Goal: Task Accomplishment & Management: Manage account settings

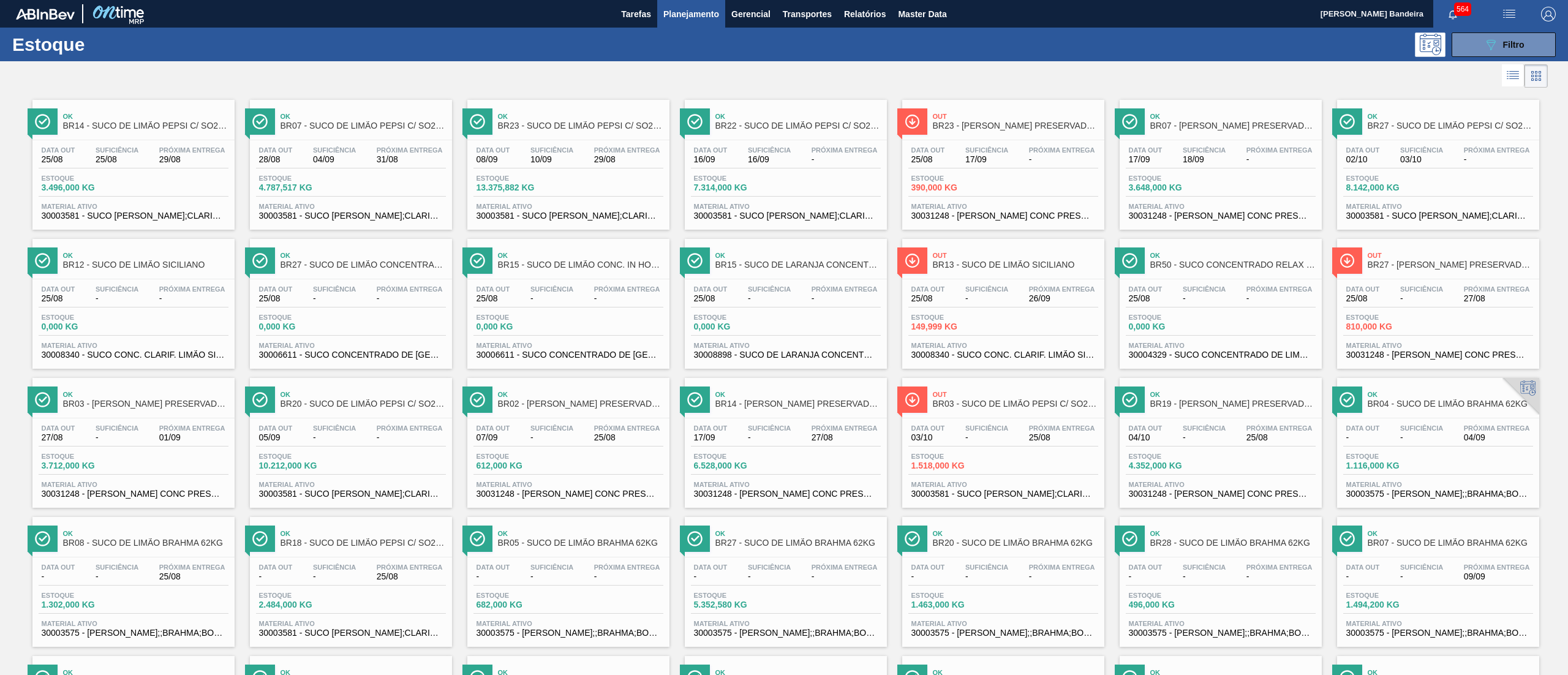
click at [1466, 43] on button "089F7B8B-B2A5-4AFE-B5C0-19BA573D28AC Filtro" at bounding box center [1503, 44] width 104 height 25
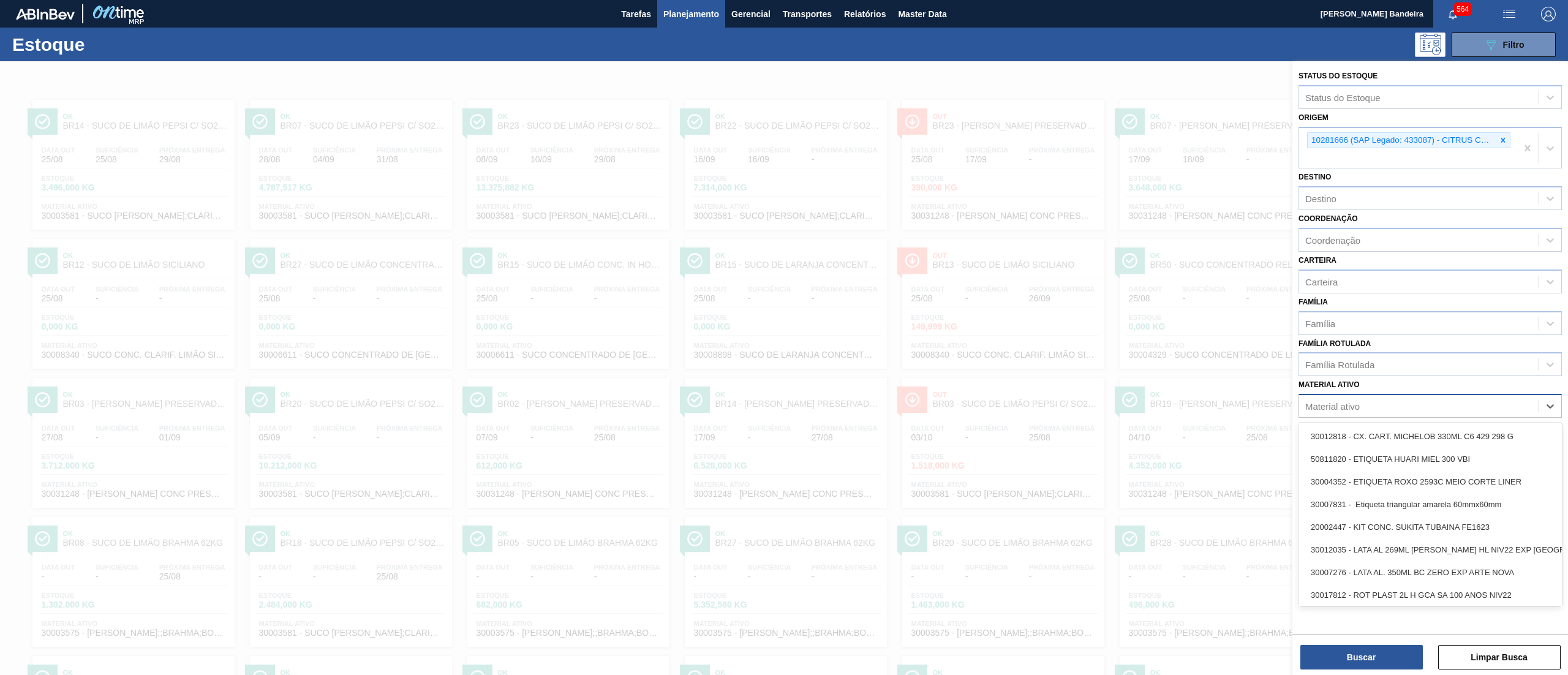
click at [1340, 410] on div "Material ativo" at bounding box center [1419, 406] width 240 height 18
paste ativo "30034772"
type ativo "30034772"
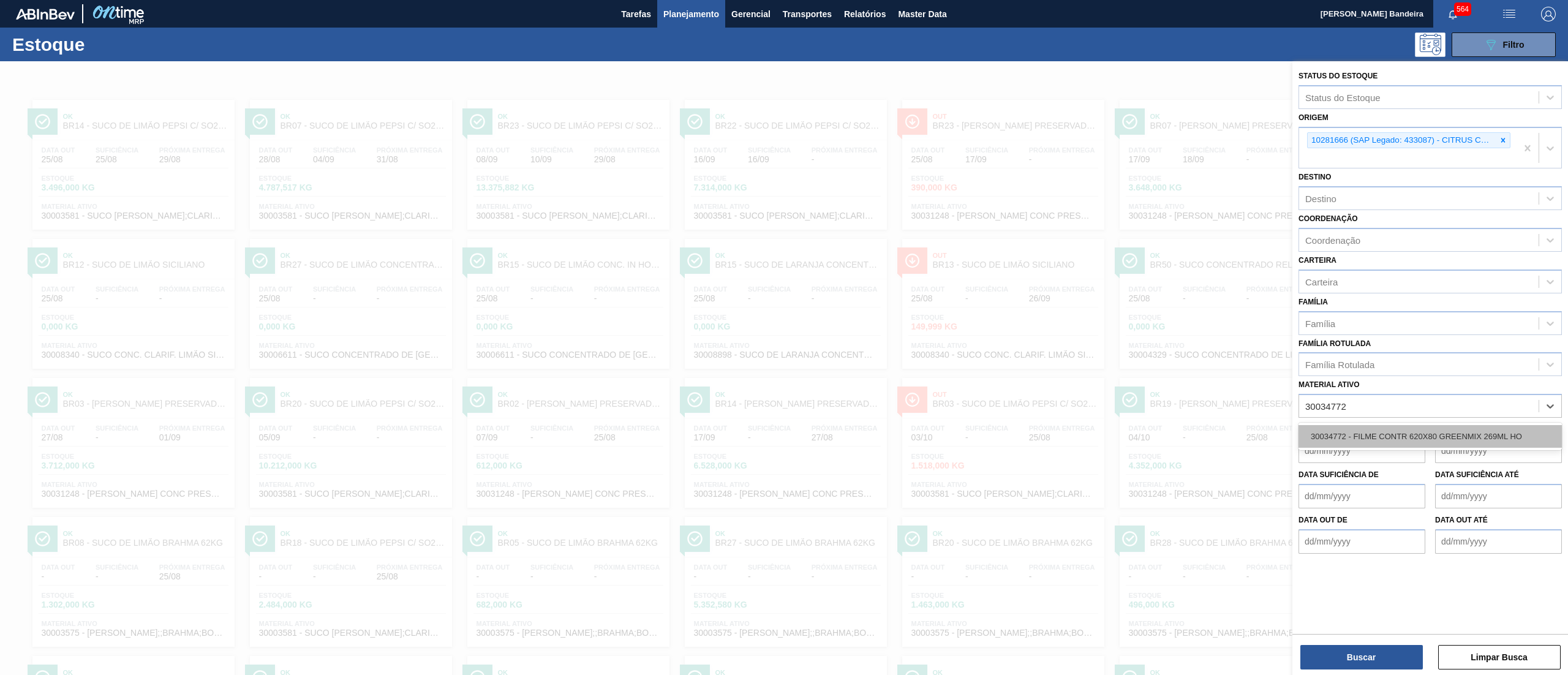
click at [1341, 427] on div "30034772 - FILME CONTR 620X80 GREENMIX 269ML HO" at bounding box center [1430, 436] width 263 height 22
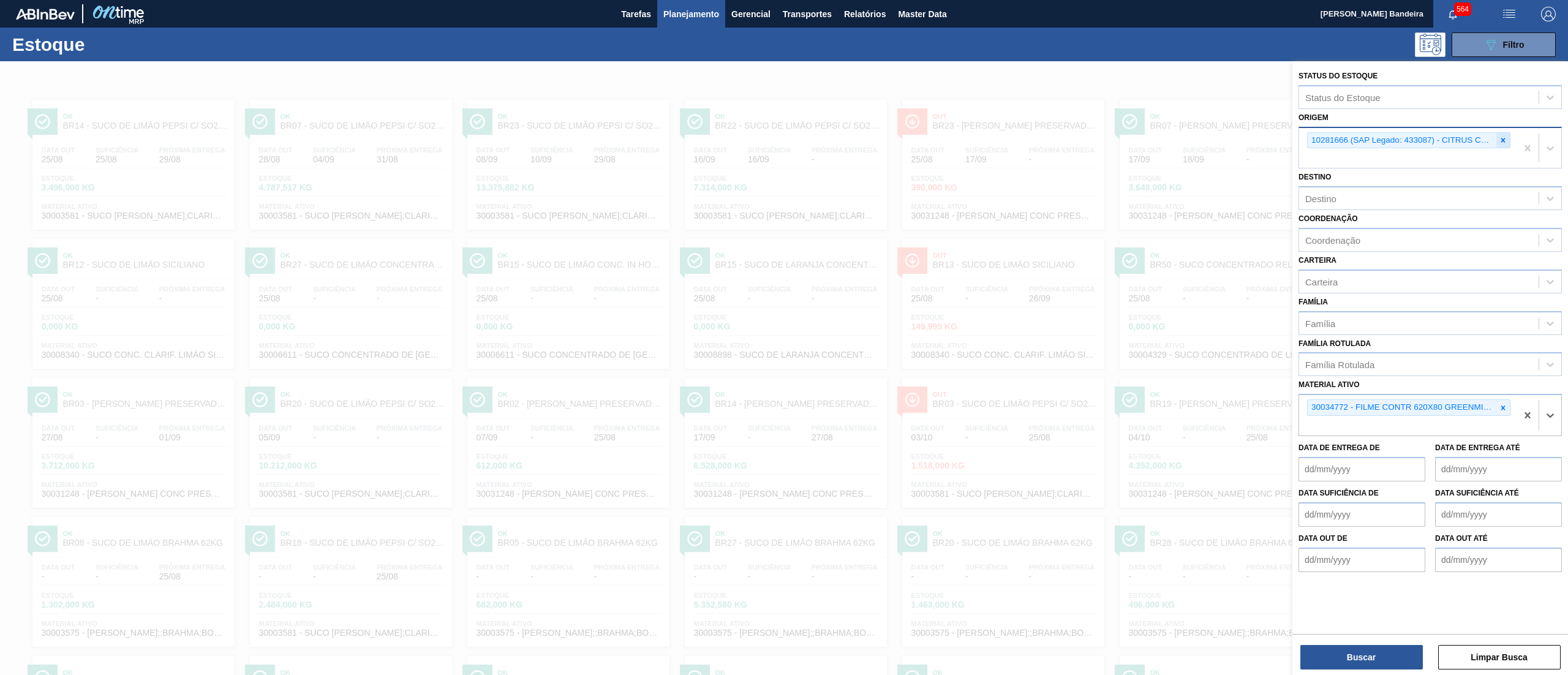
click at [1507, 141] on div at bounding box center [1503, 141] width 13 height 15
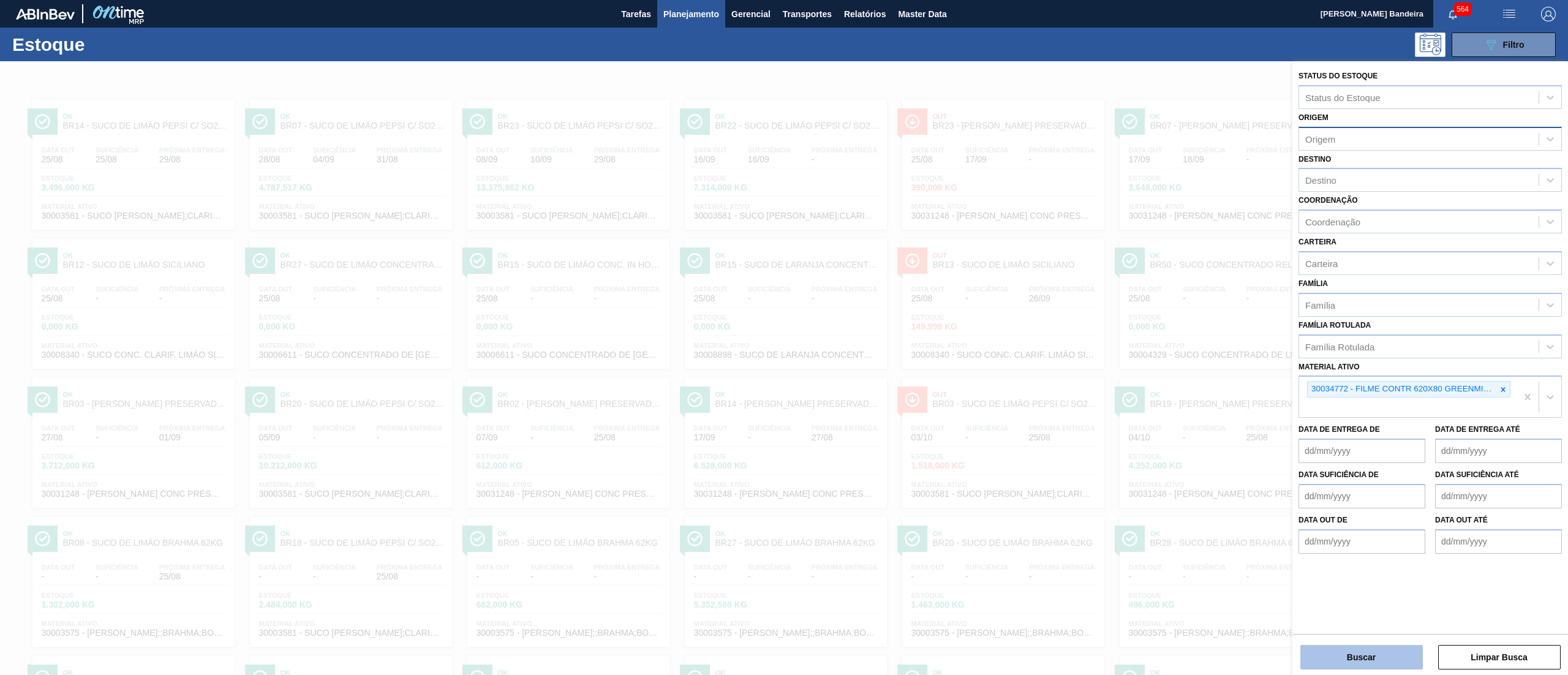
click at [1339, 663] on button "Buscar" at bounding box center [1361, 657] width 123 height 25
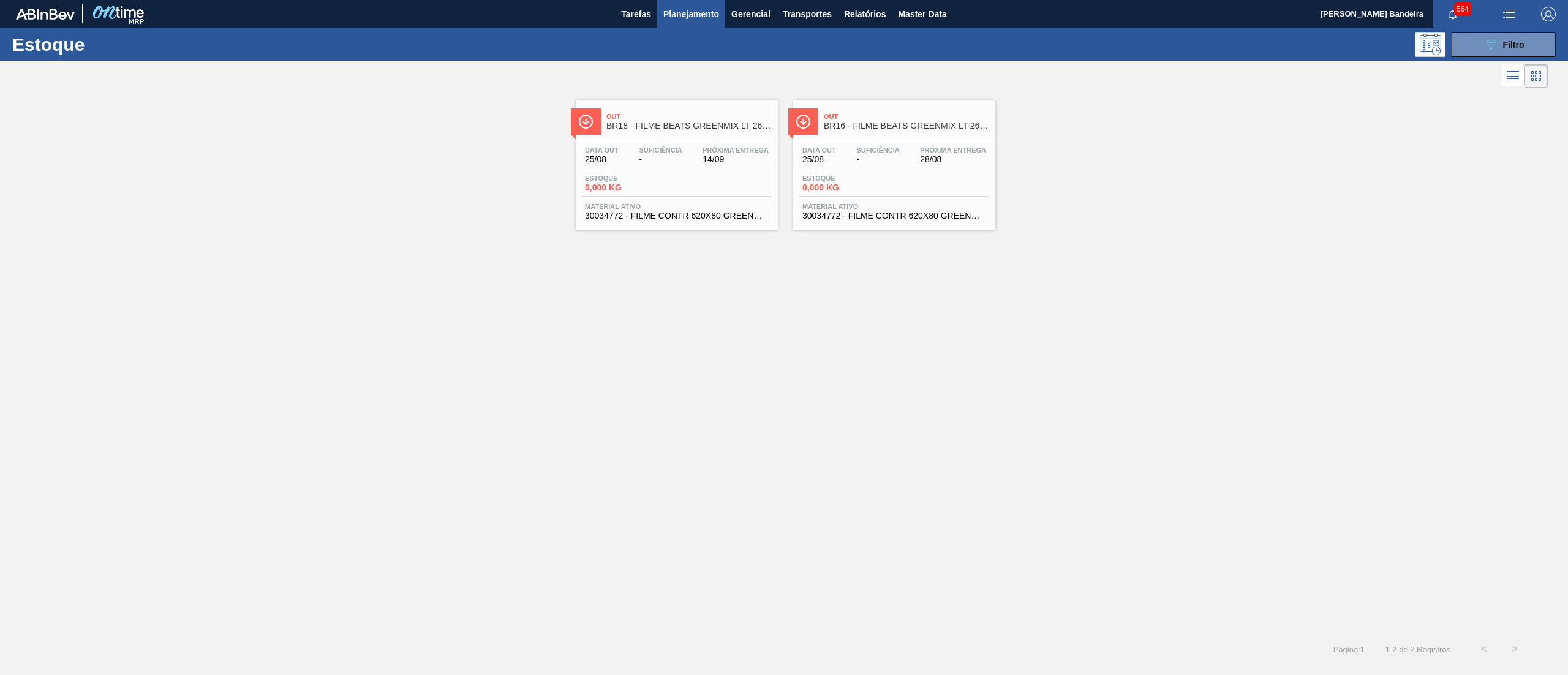
click at [872, 212] on span "30034772 - FILME CONTR 620X80 GREENMIX 269ML HO" at bounding box center [894, 216] width 183 height 9
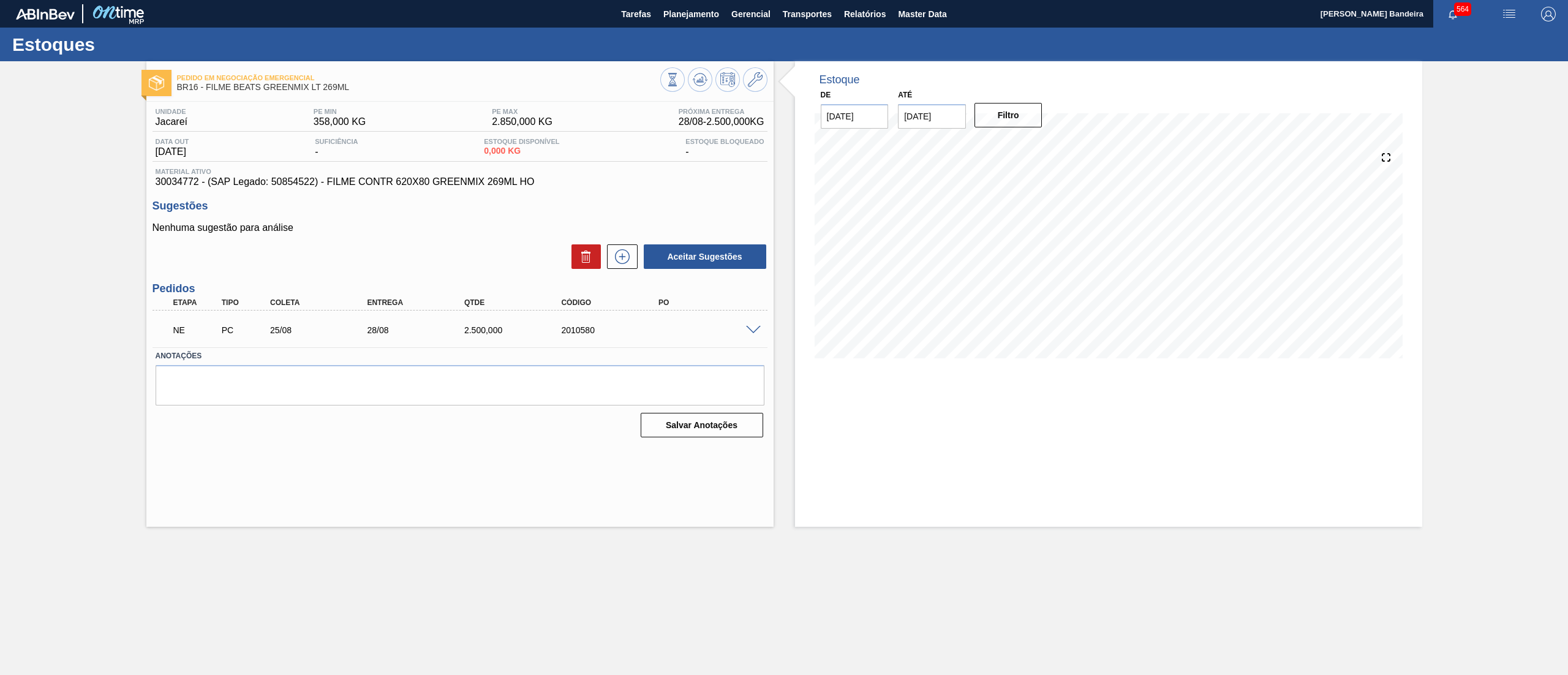
click at [750, 332] on span at bounding box center [754, 330] width 15 height 9
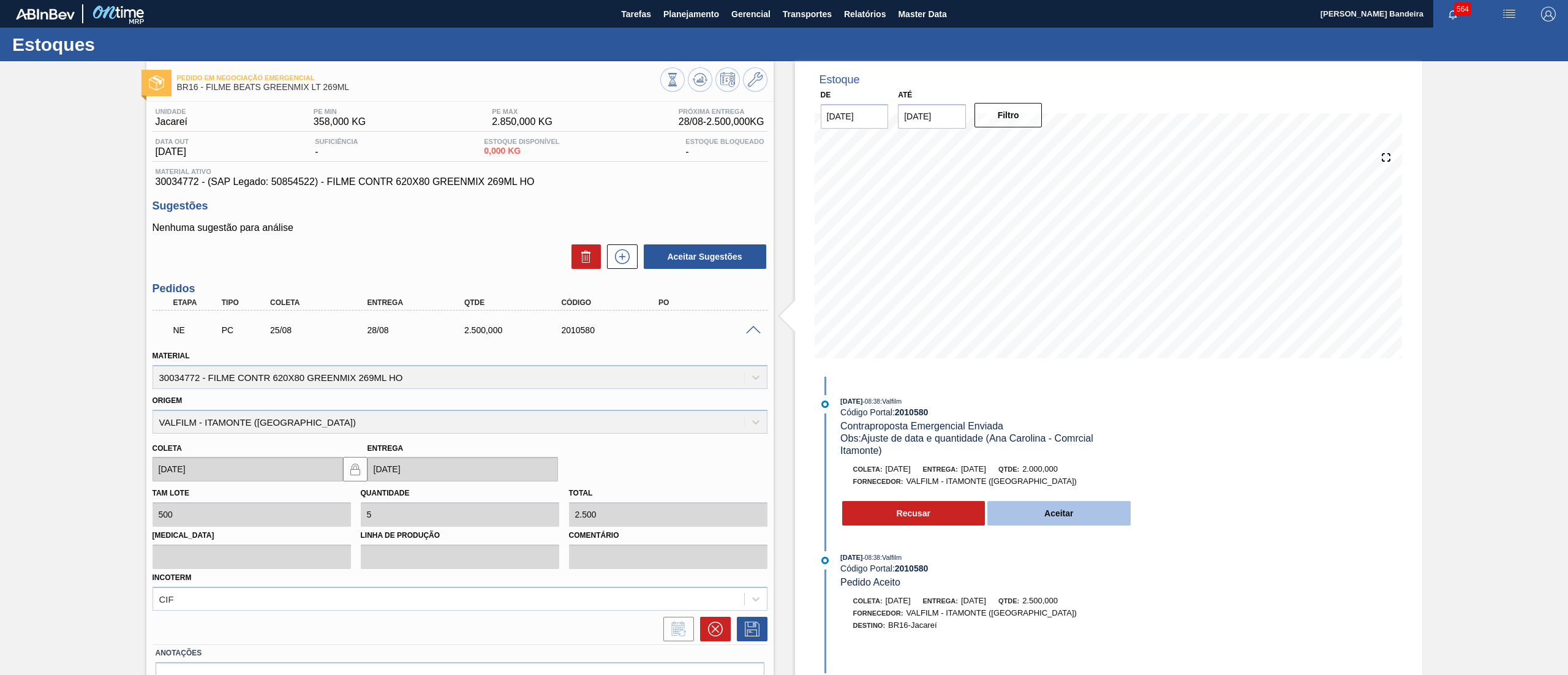
click at [1083, 512] on button "Aceitar" at bounding box center [1058, 513] width 143 height 25
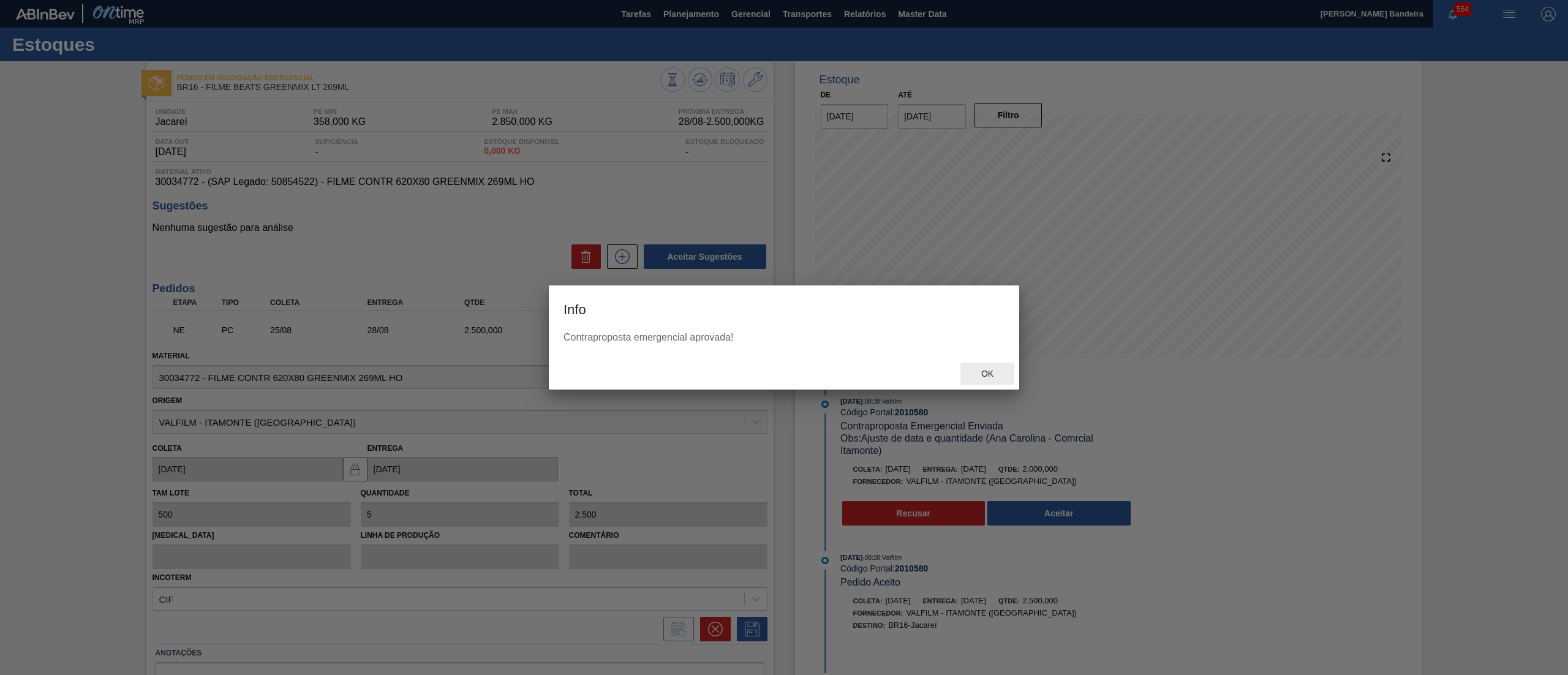
click at [981, 371] on span "Ok" at bounding box center [987, 373] width 32 height 10
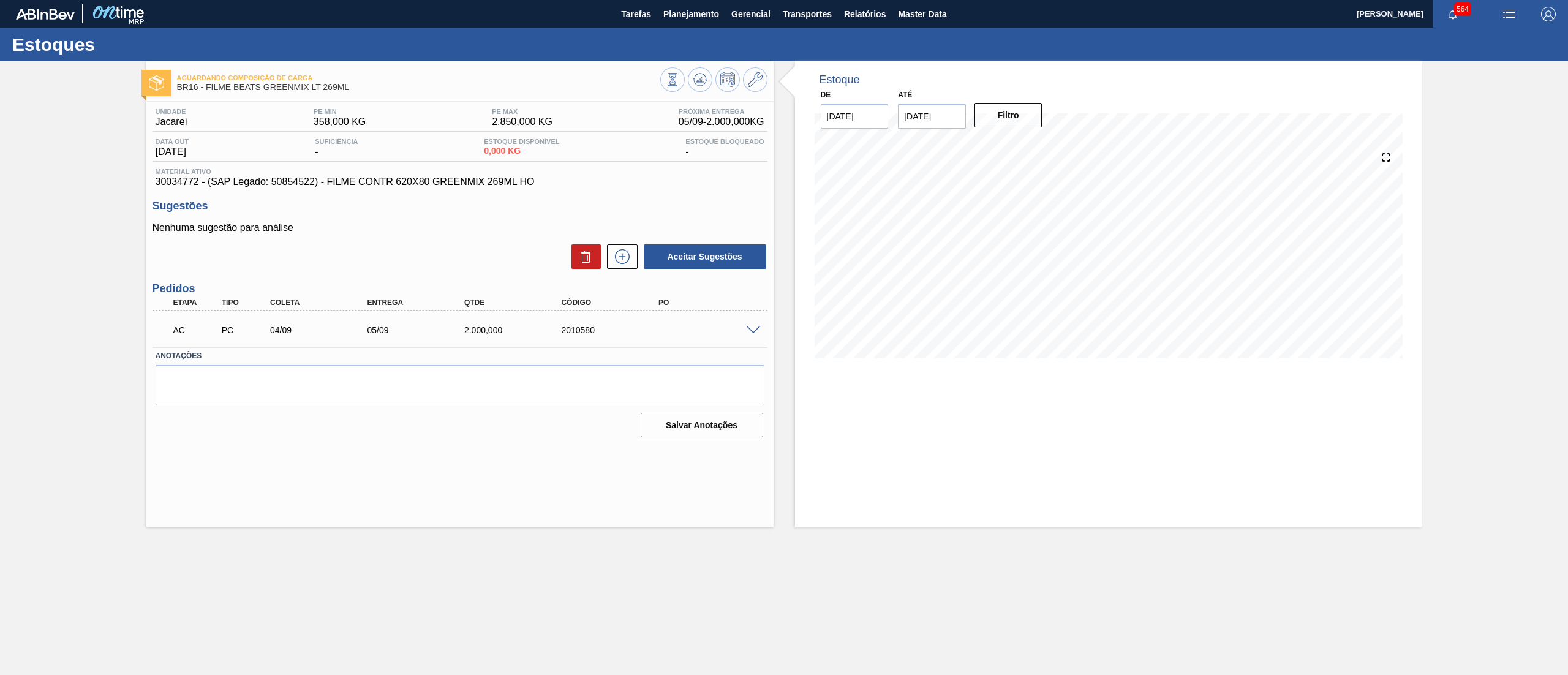
click at [753, 328] on span at bounding box center [754, 330] width 15 height 9
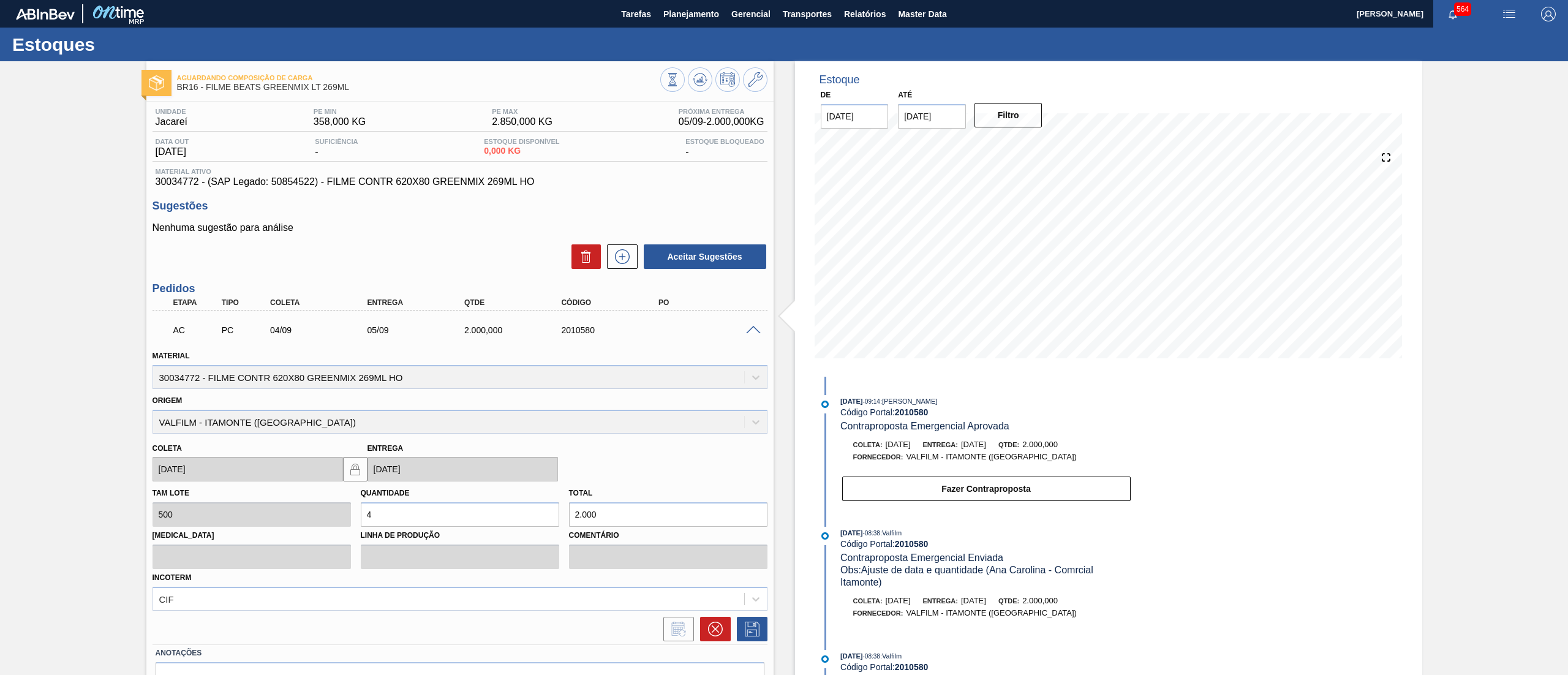
click at [753, 328] on span at bounding box center [754, 330] width 15 height 9
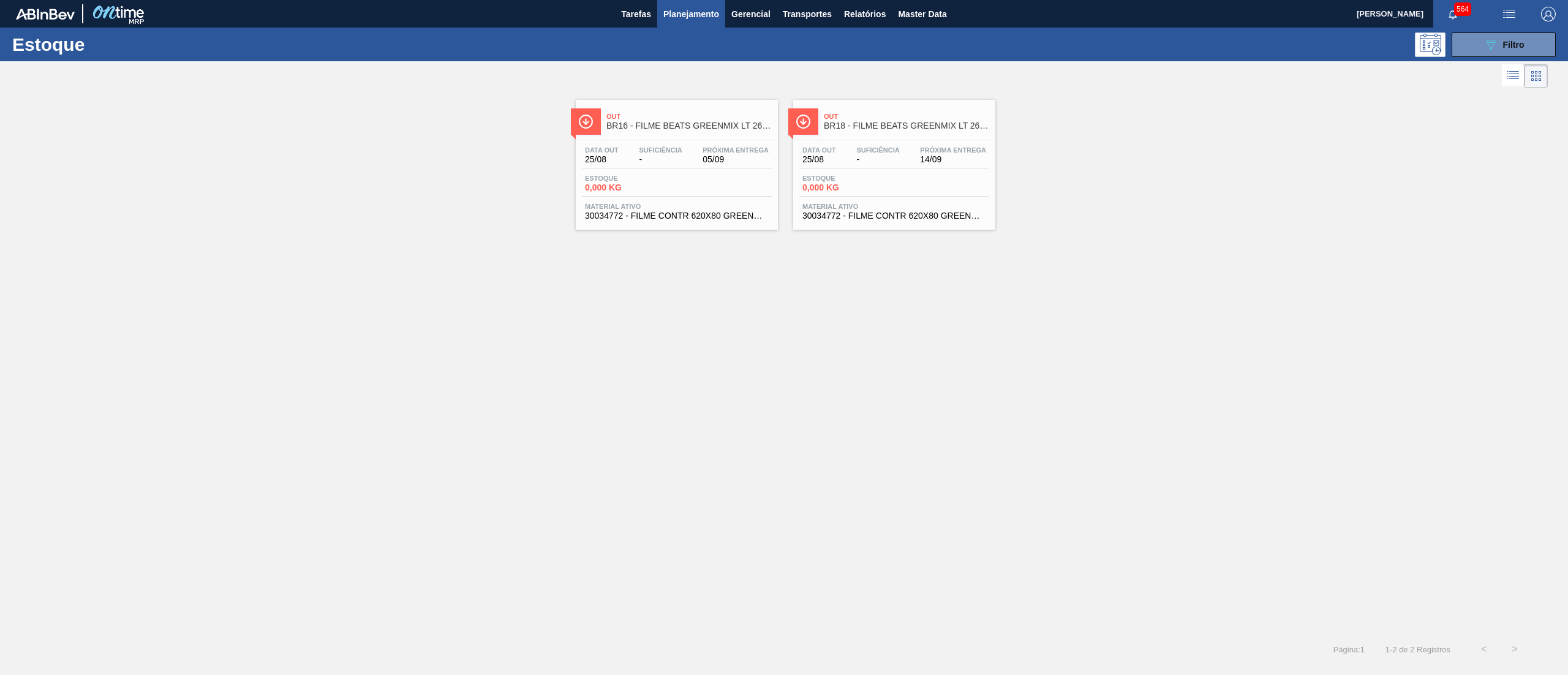
click at [867, 225] on div "Out BR18 - FILME BEATS GREENMIX LT 269ML Data out 25/08 Suficiência - Próxima E…" at bounding box center [894, 164] width 202 height 129
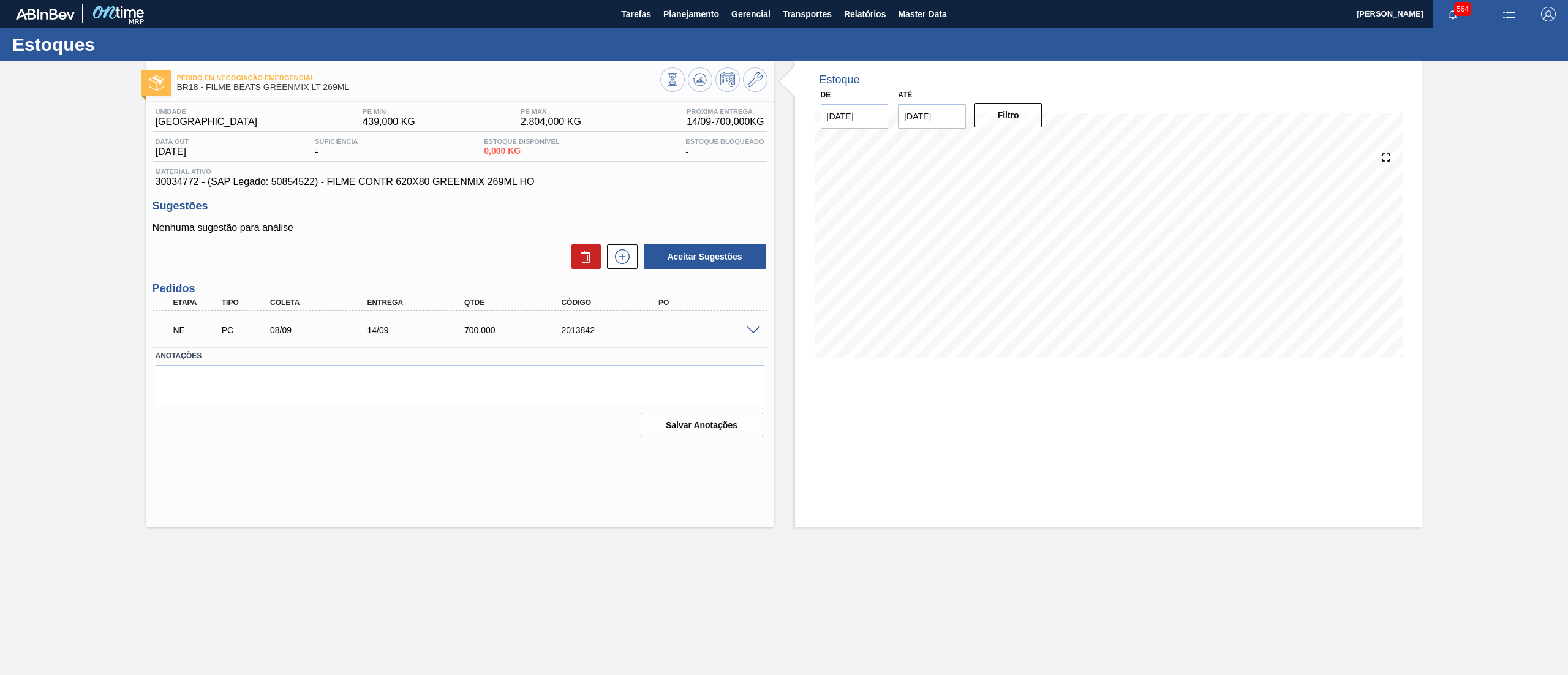
click at [756, 326] on span at bounding box center [754, 330] width 15 height 9
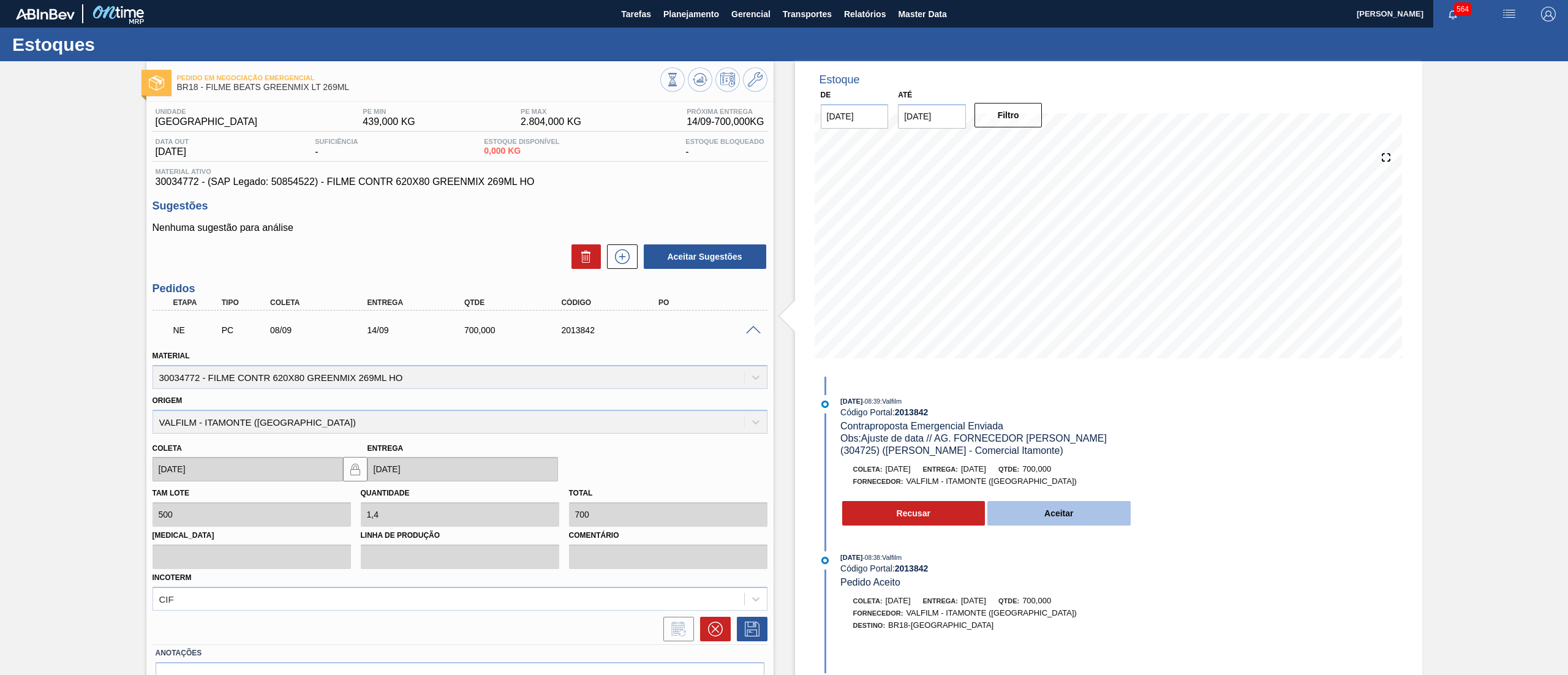
click at [1010, 510] on button "Aceitar" at bounding box center [1058, 513] width 143 height 25
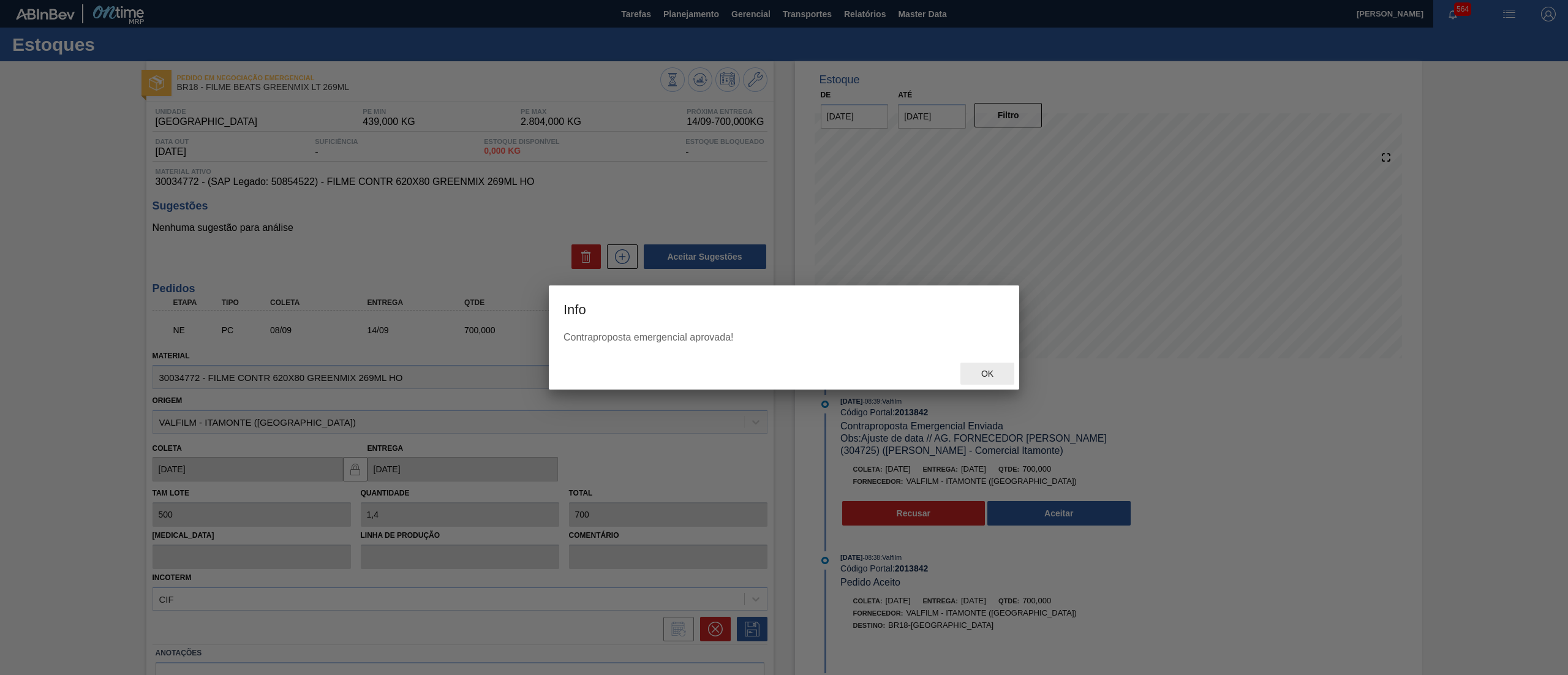
click at [986, 375] on span "Ok" at bounding box center [987, 373] width 32 height 10
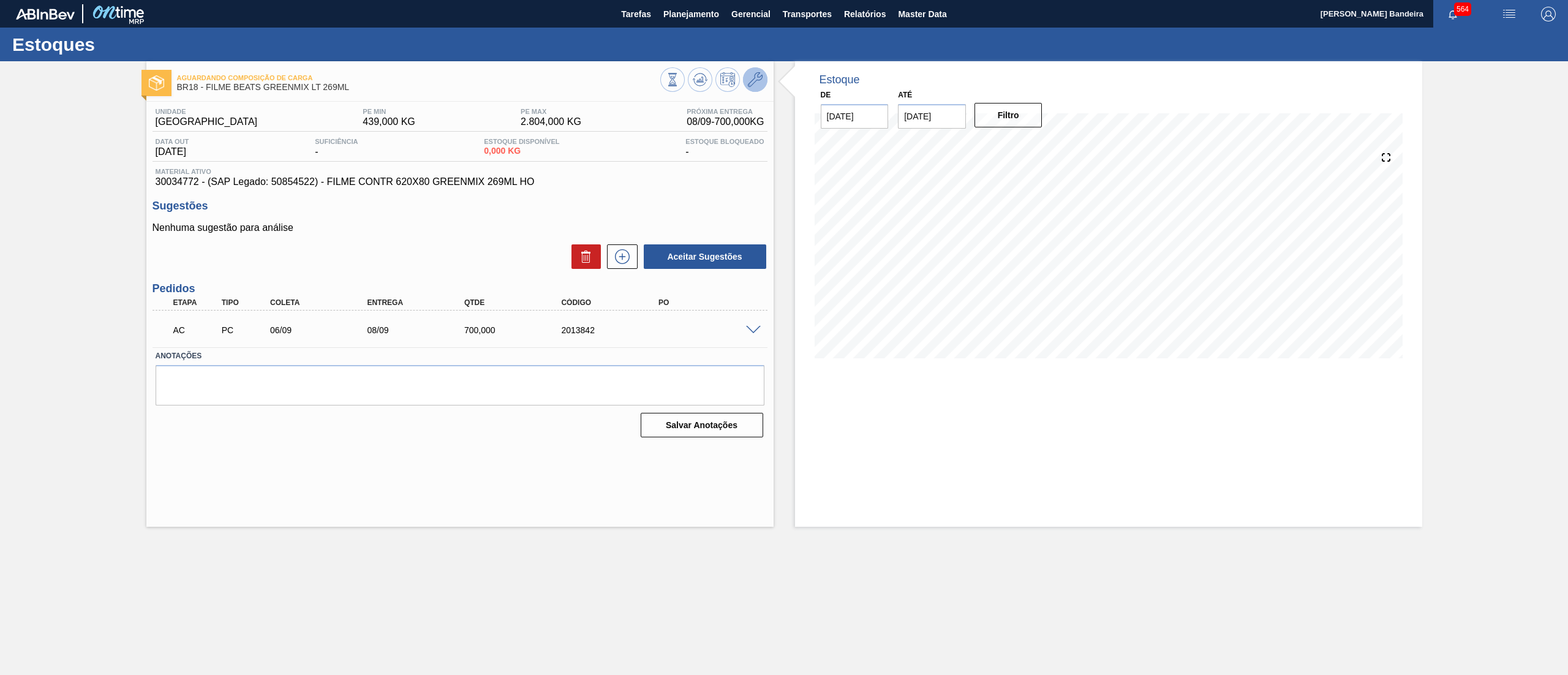
click at [755, 73] on icon at bounding box center [755, 80] width 15 height 15
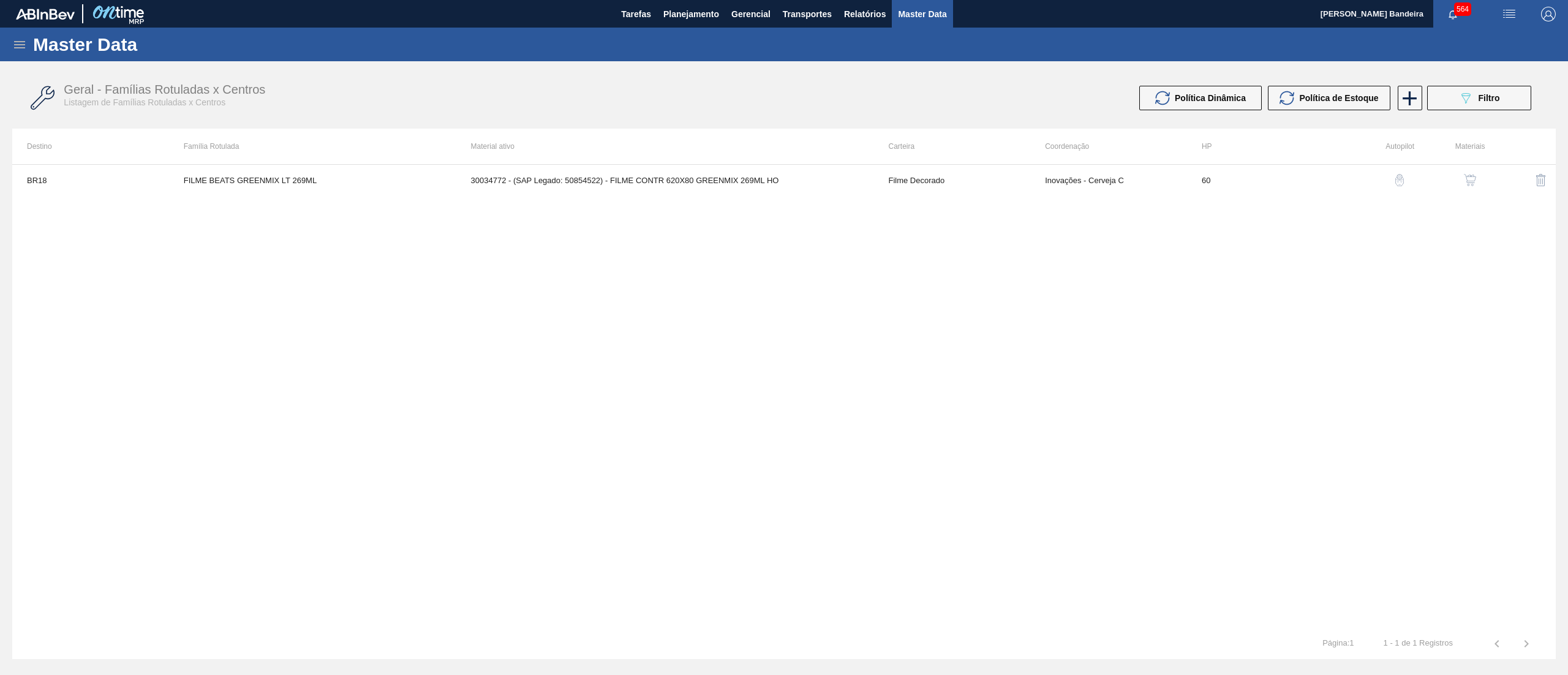
click at [1468, 179] on img "button" at bounding box center [1470, 180] width 12 height 12
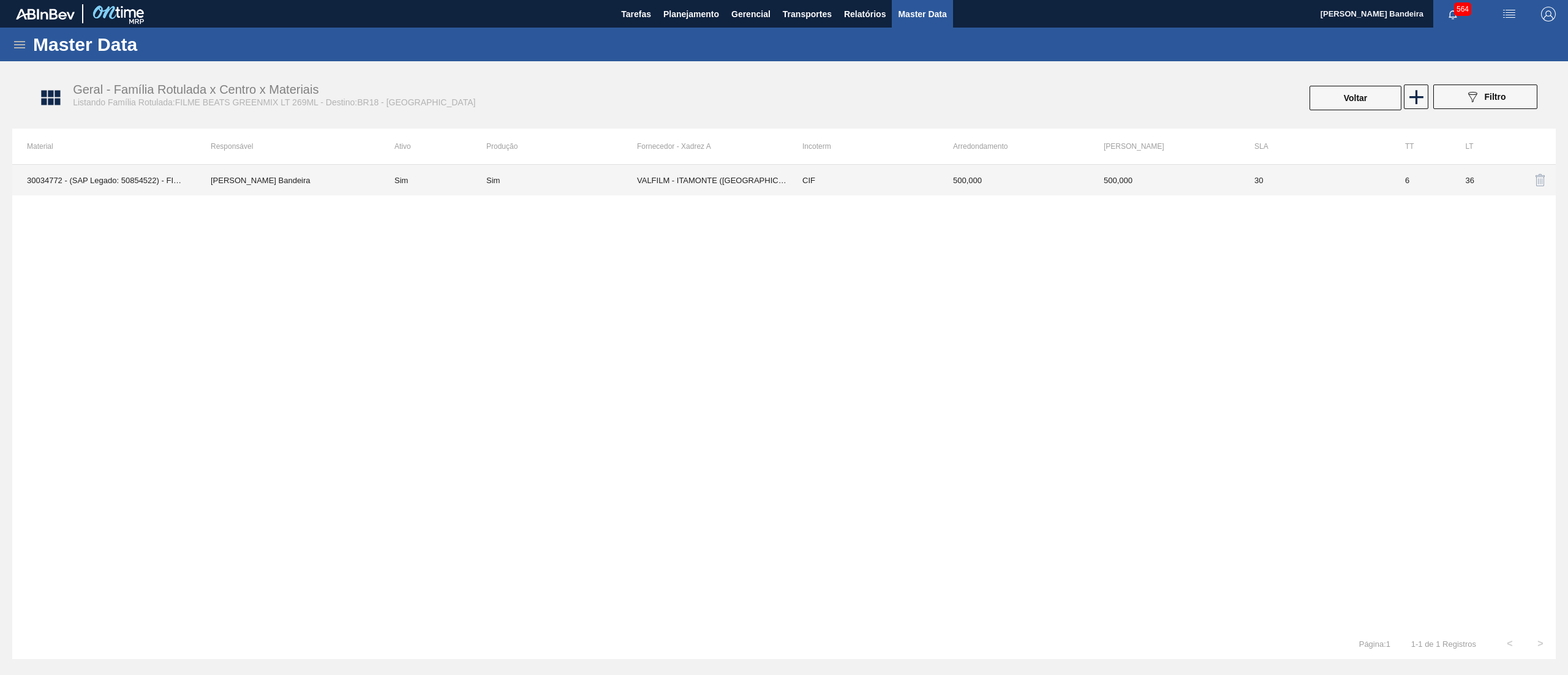
click at [853, 180] on td "CIF" at bounding box center [862, 180] width 150 height 31
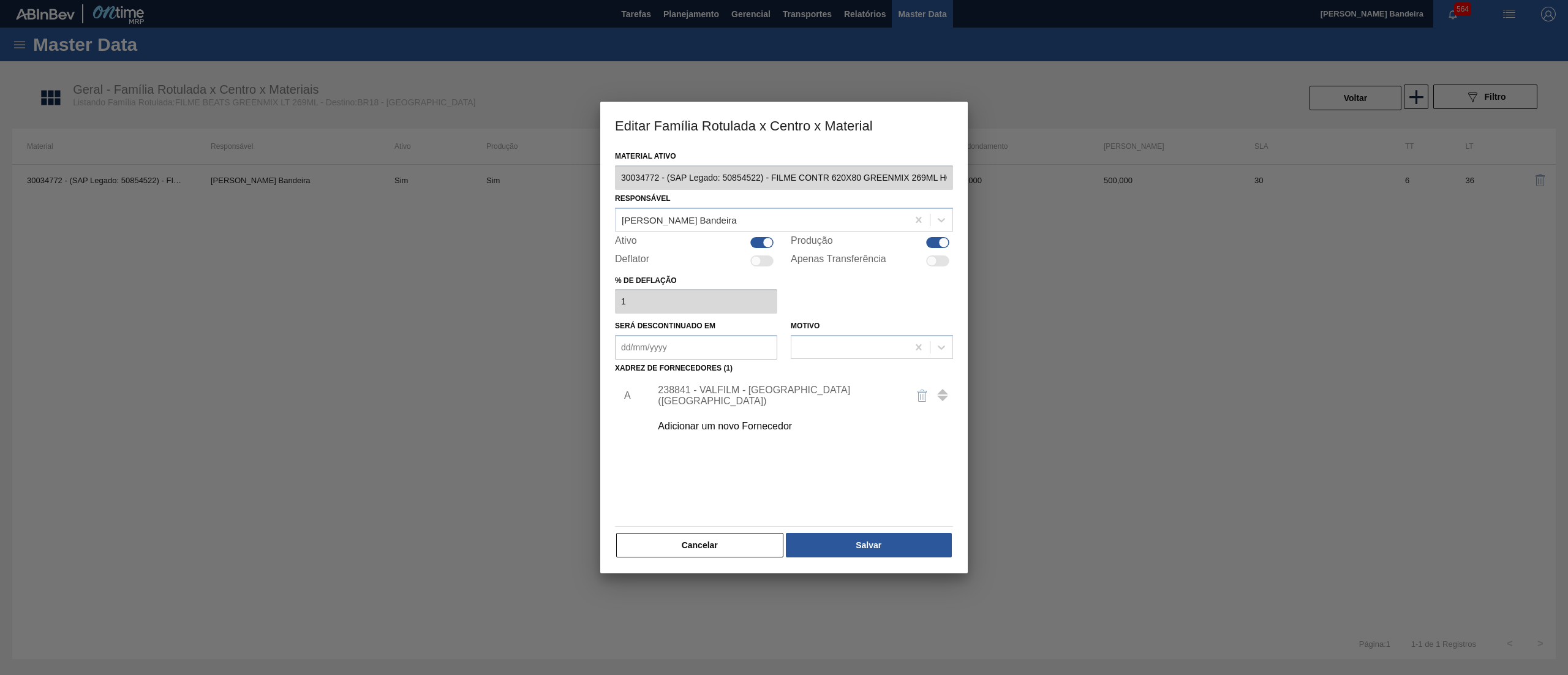
click at [740, 433] on div "Adicionar um novo Fornecedor" at bounding box center [798, 426] width 309 height 31
click at [699, 418] on div "Adicionar um novo Fornecedor" at bounding box center [798, 426] width 309 height 31
click at [706, 425] on div "Adicionar um novo Fornecedor" at bounding box center [778, 426] width 240 height 11
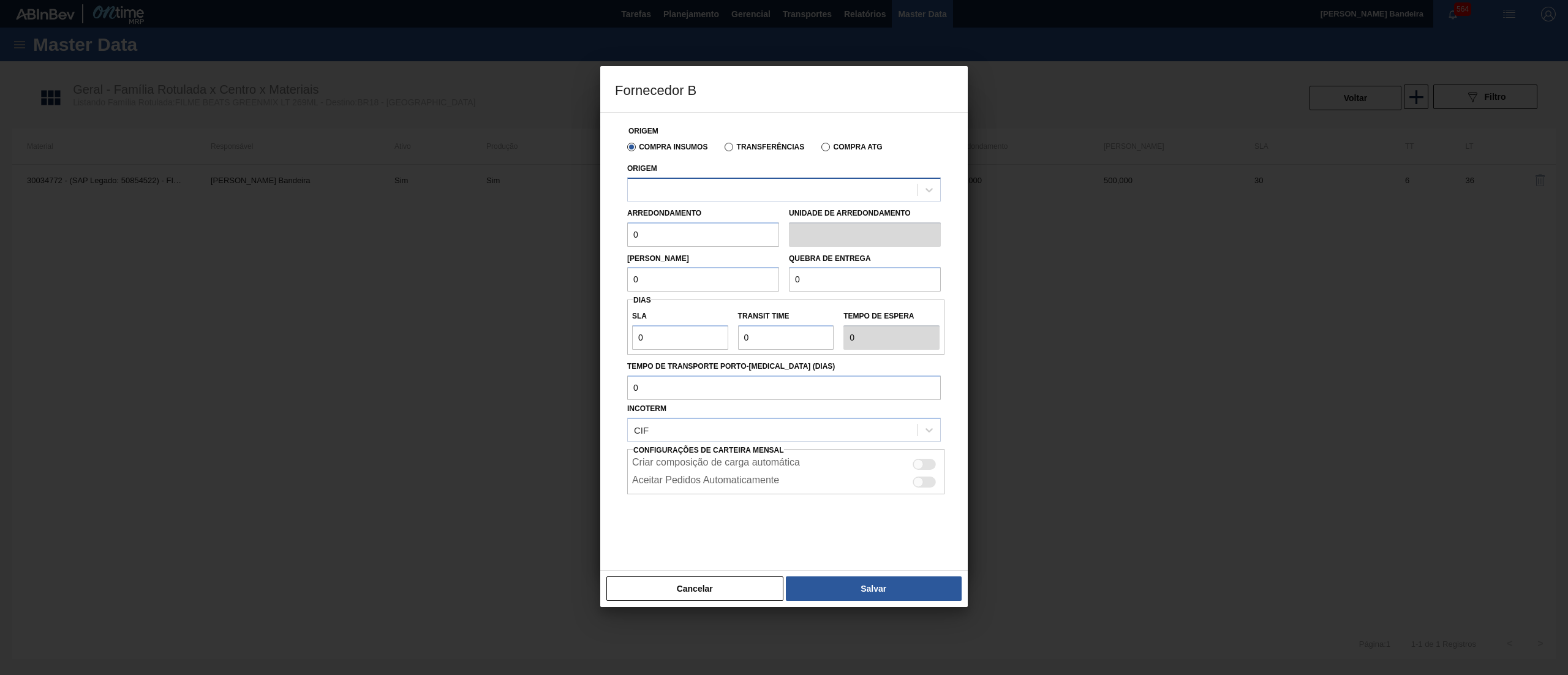
click at [719, 201] on div at bounding box center [784, 189] width 314 height 24
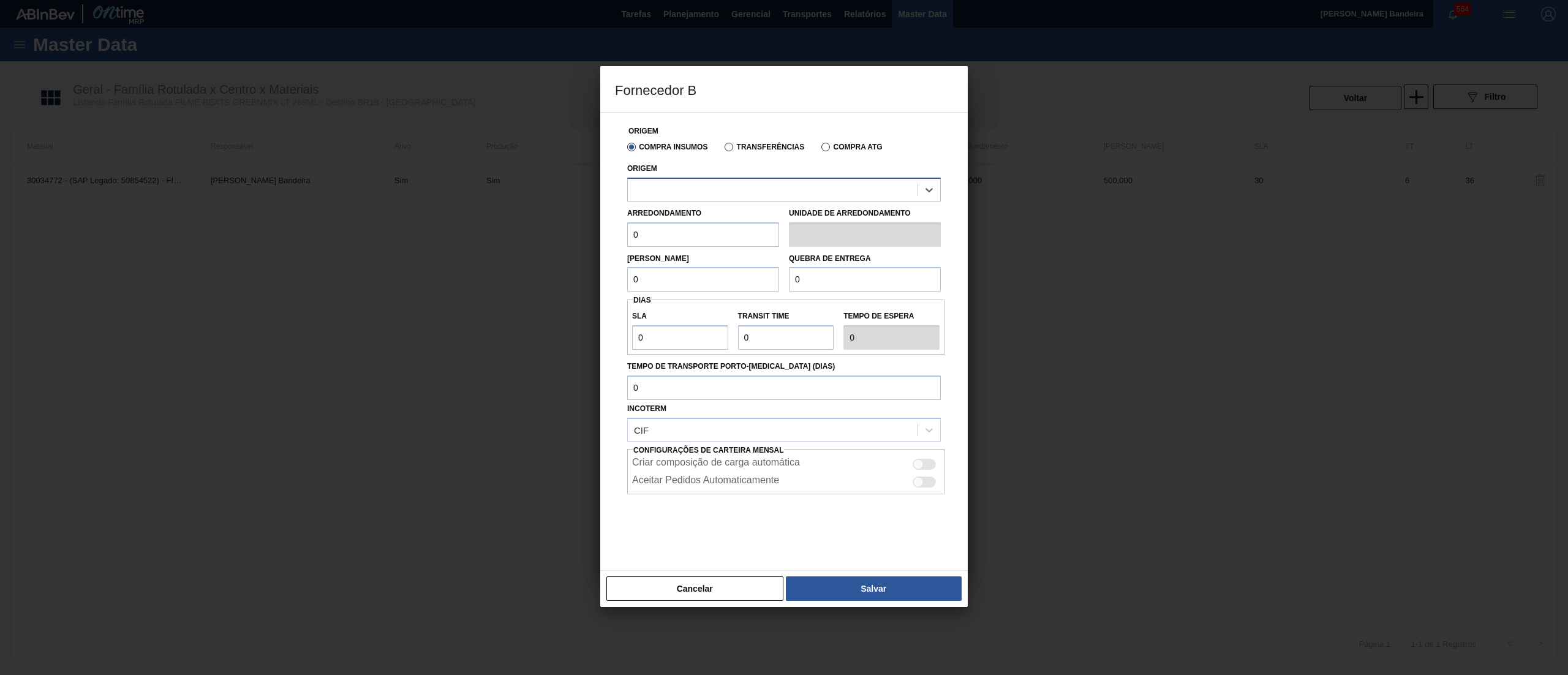
click at [719, 201] on div at bounding box center [784, 189] width 314 height 24
click at [709, 595] on button "Cancelar" at bounding box center [695, 588] width 177 height 25
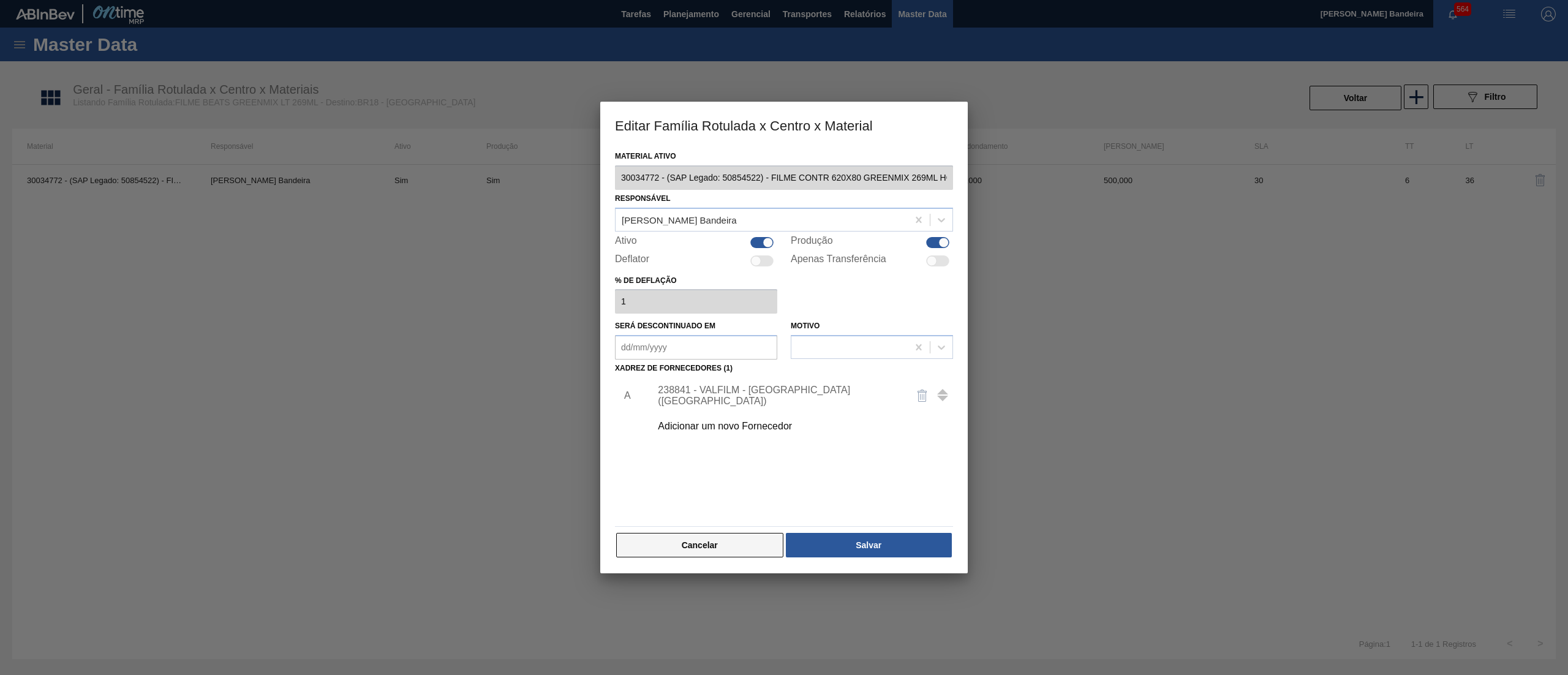
click at [748, 550] on button "Cancelar" at bounding box center [699, 545] width 167 height 25
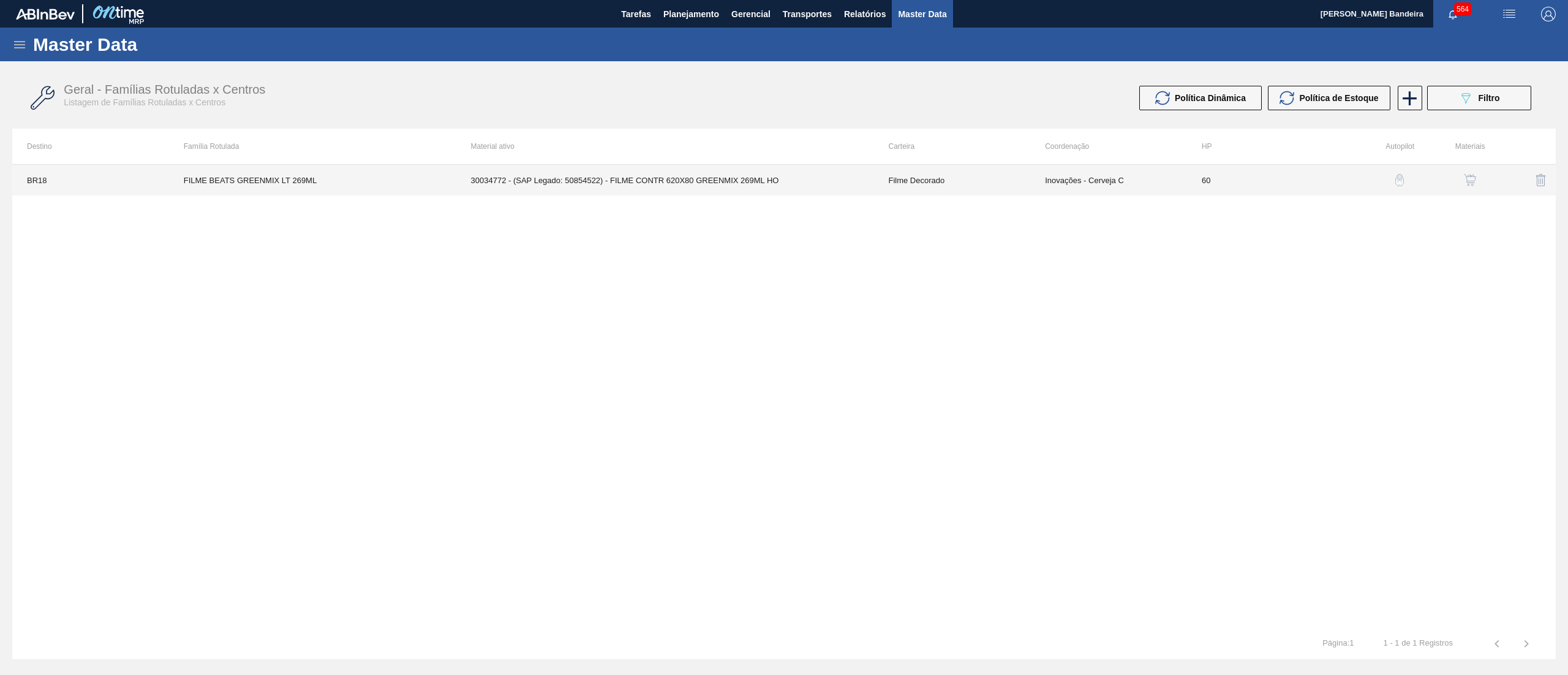
click at [718, 173] on td "30034772 - (SAP Legado: 50854522) - FILME CONTR 620X80 GREENMIX 269ML HO" at bounding box center [665, 180] width 418 height 31
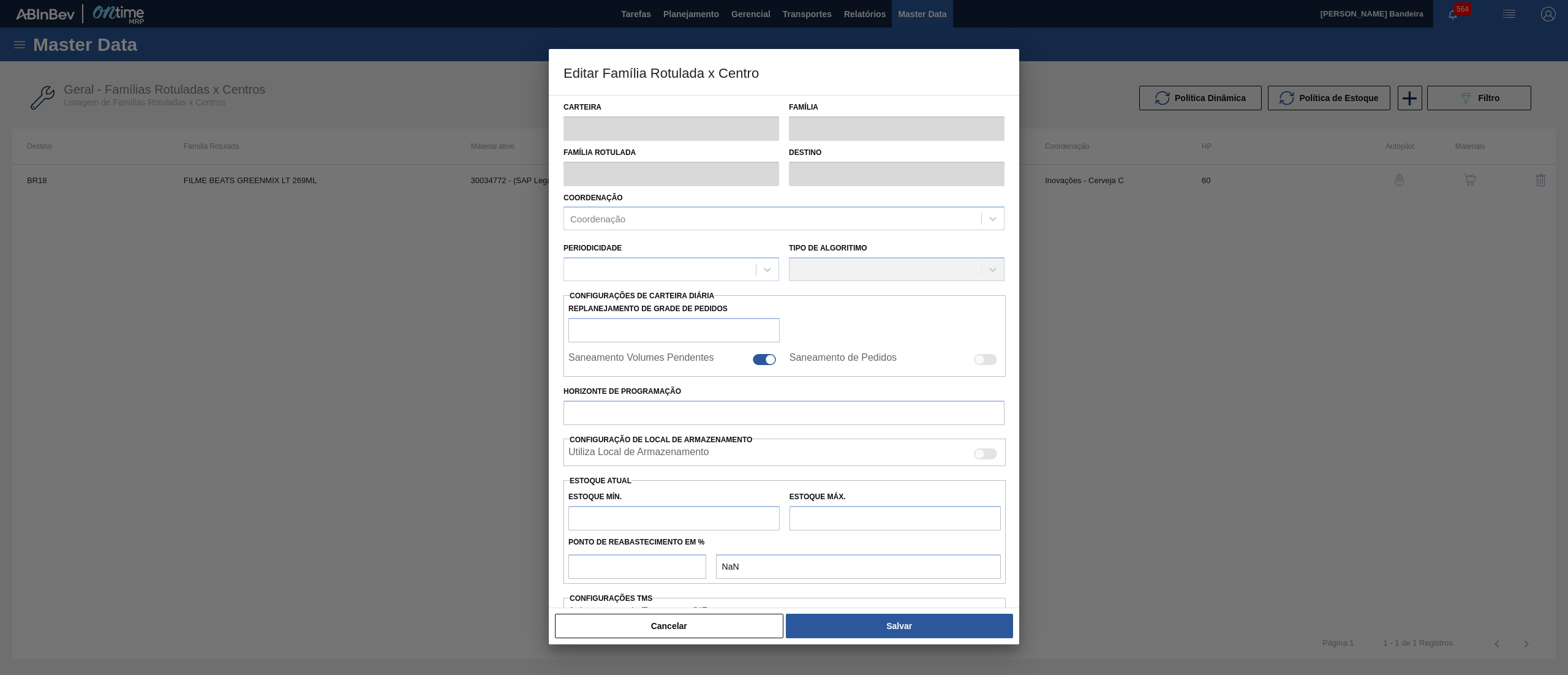
type input "Filme Decorado"
type input "FILME BEATS GREENMIX LT 269ML"
type input "BR18 - [GEOGRAPHIC_DATA]"
type input "60"
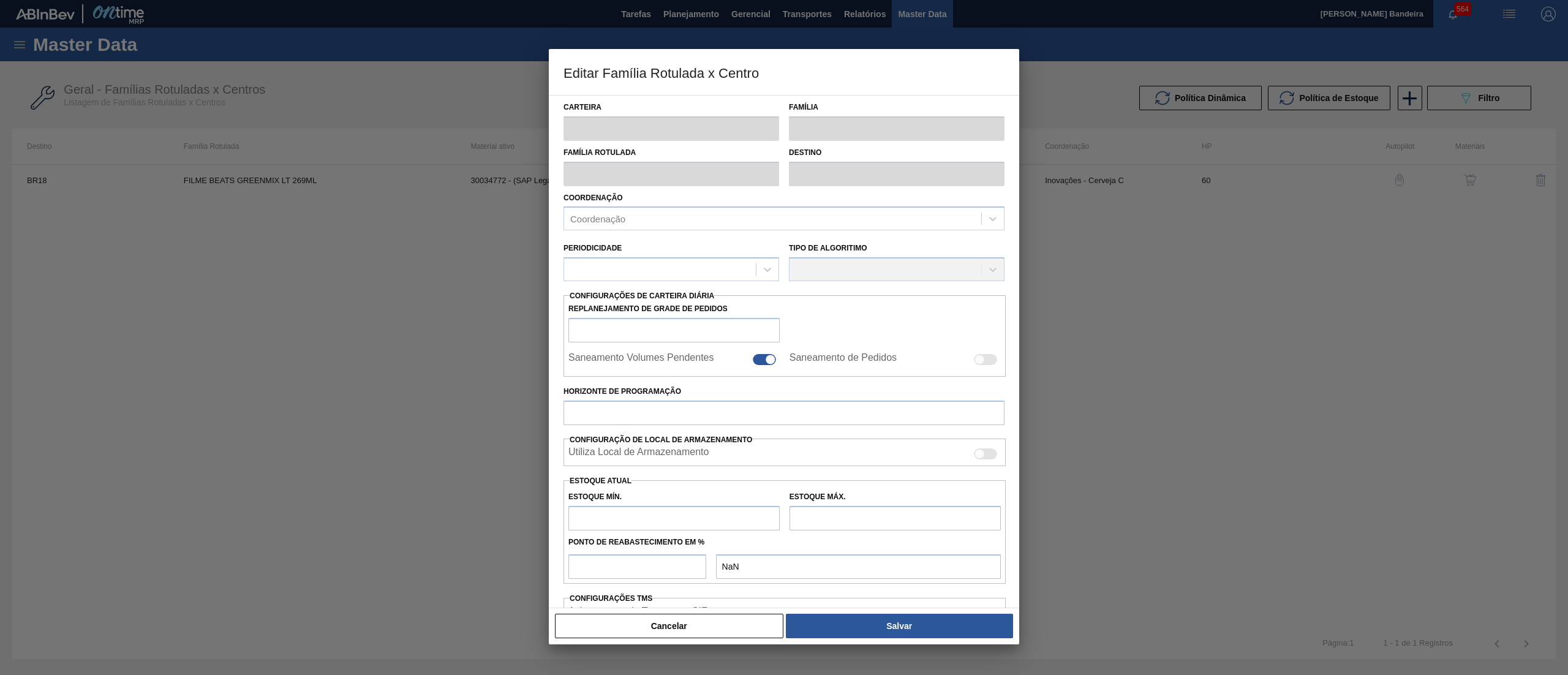
type input "439"
type input "2.804"
type input "50"
type input "1.621,500"
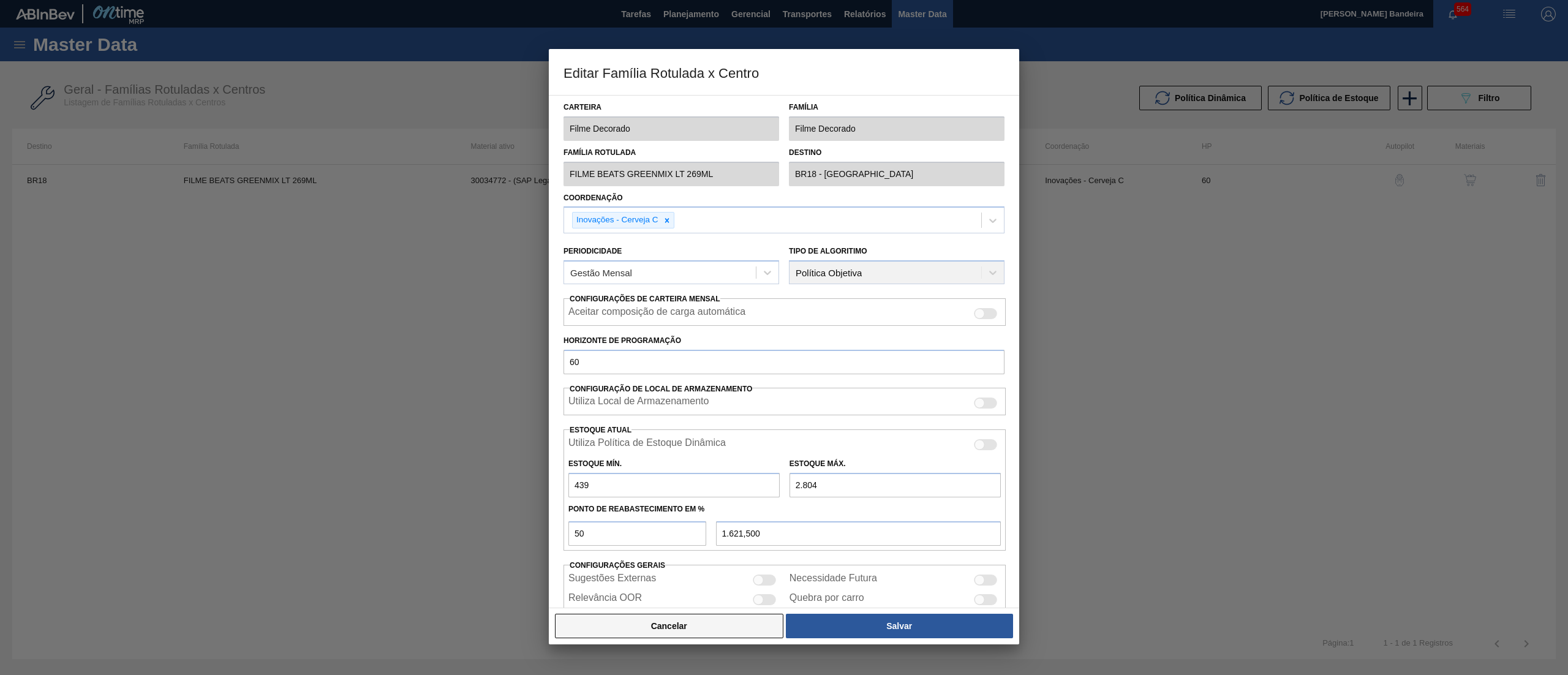
click at [692, 617] on button "Cancelar" at bounding box center [668, 626] width 228 height 25
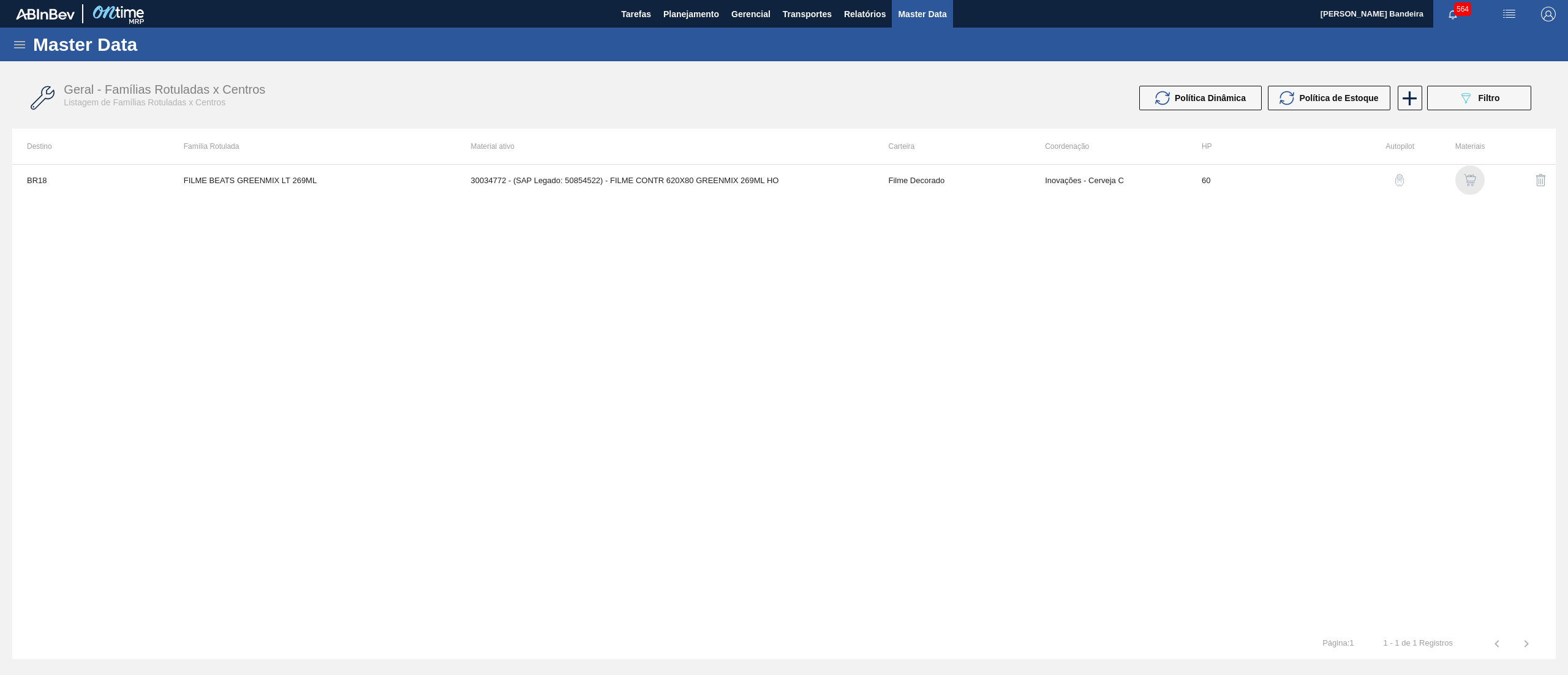
click at [1472, 180] on img "button" at bounding box center [1470, 180] width 12 height 12
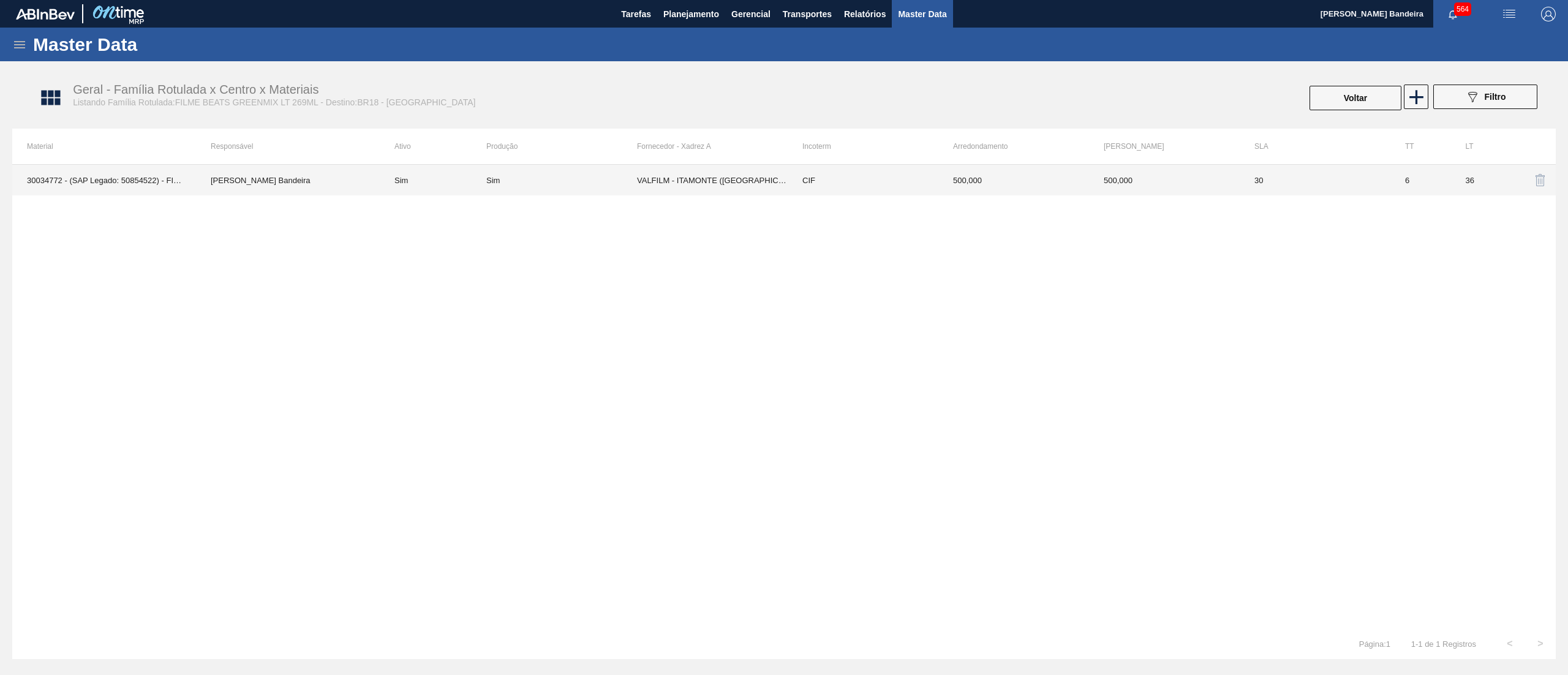
click at [750, 185] on td "VALFILM - ITAMONTE ([GEOGRAPHIC_DATA])" at bounding box center [712, 180] width 150 height 31
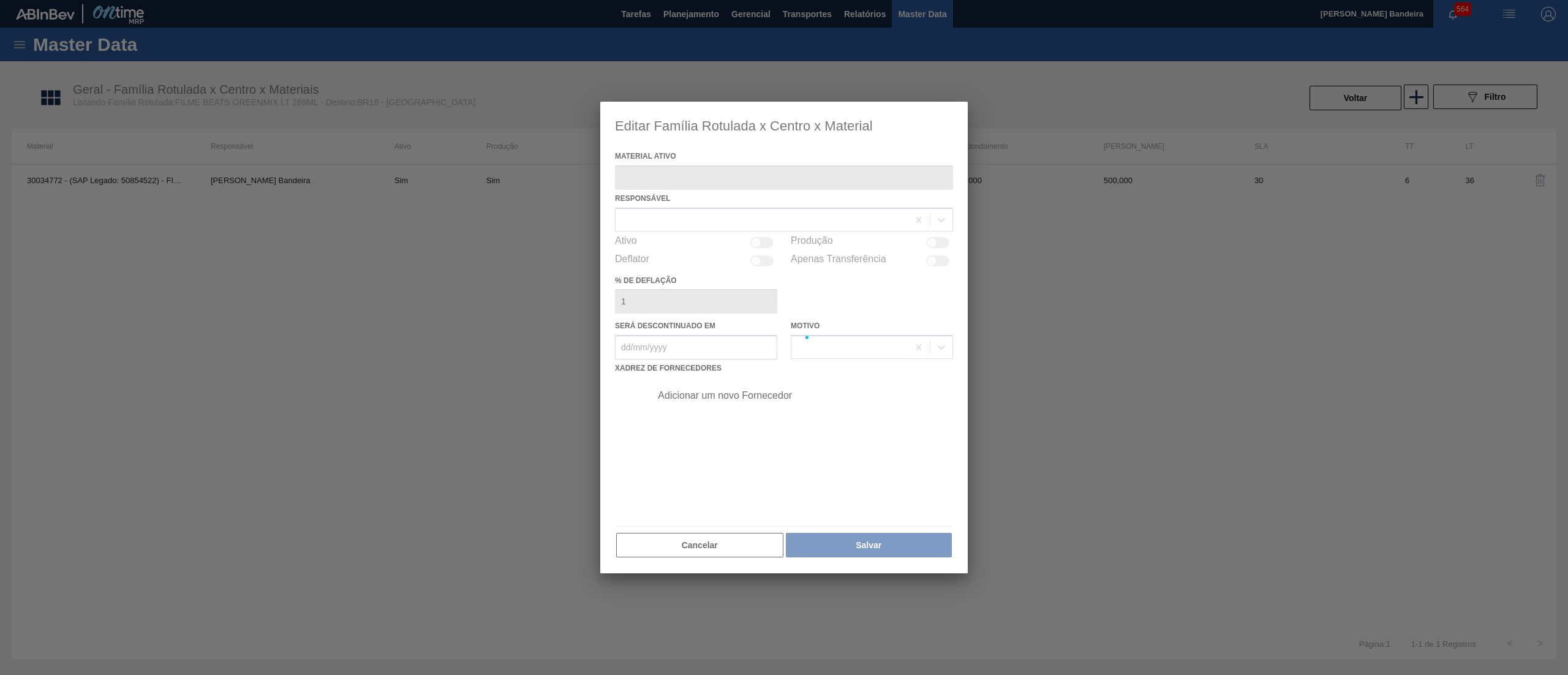
type ativo "30034772 - (SAP Legado: 50854522) - FILME CONTR 620X80 GREENMIX 269ML HO"
checkbox input "true"
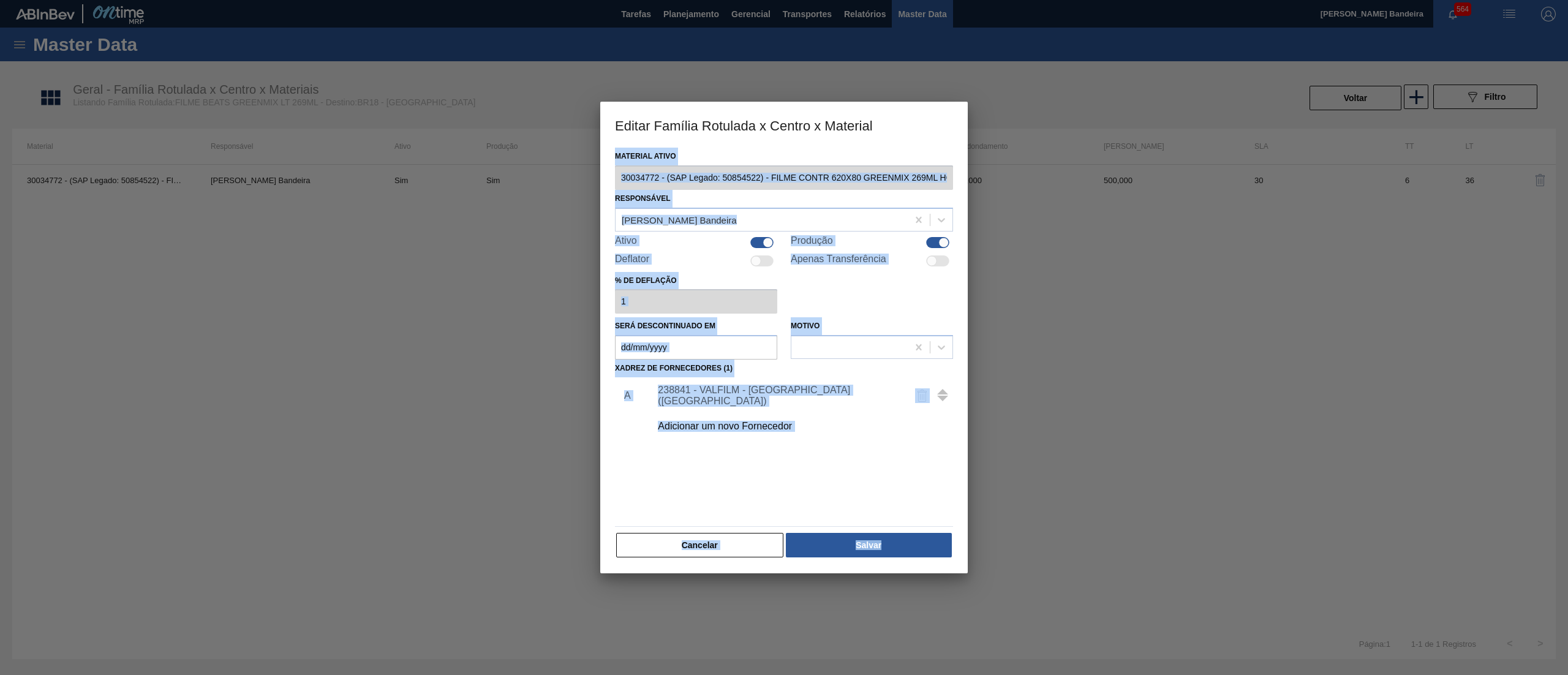
drag, startPoint x: 621, startPoint y: 177, endPoint x: 956, endPoint y: 183, distance: 335.1
click at [974, 177] on div "Editar Família Rotulada x Centro x Material Material ativo 30034772 - (SAP Lega…" at bounding box center [784, 338] width 1568 height 675
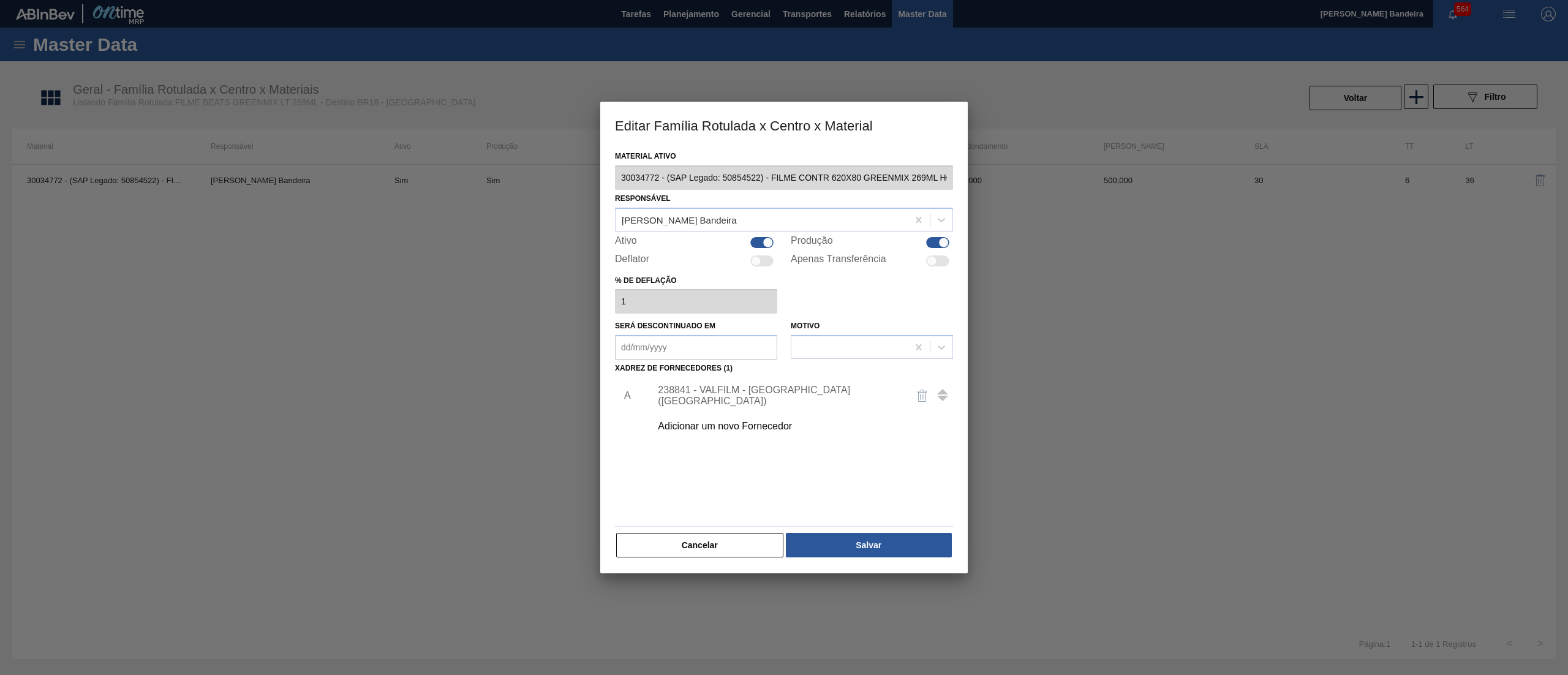
scroll to position [0, 5]
click at [1072, 174] on div "Editar Família Rotulada x Centro x Material Material ativo 30034772 - (SAP Lega…" at bounding box center [784, 338] width 1568 height 675
click at [755, 539] on button "Cancelar" at bounding box center [699, 545] width 167 height 25
